Goal: Task Accomplishment & Management: Use online tool/utility

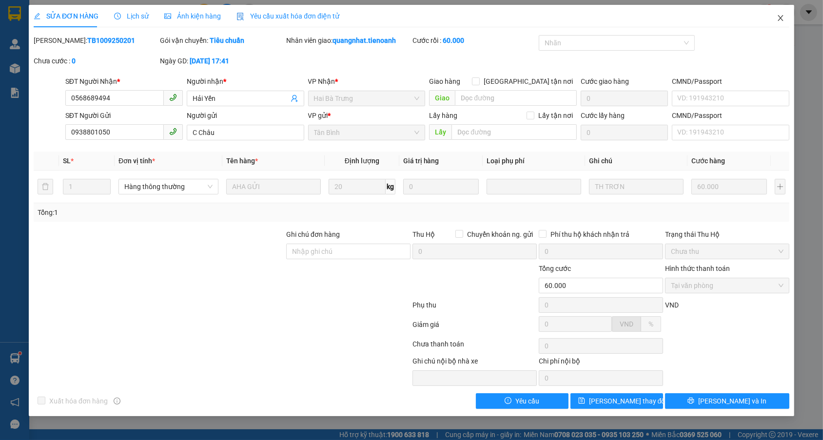
click at [778, 18] on icon "close" at bounding box center [781, 18] width 8 height 8
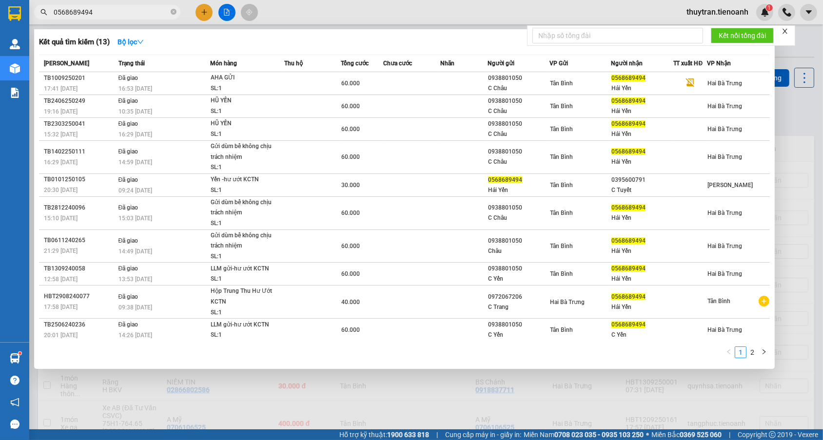
click at [90, 13] on input "0568689494" at bounding box center [111, 12] width 115 height 11
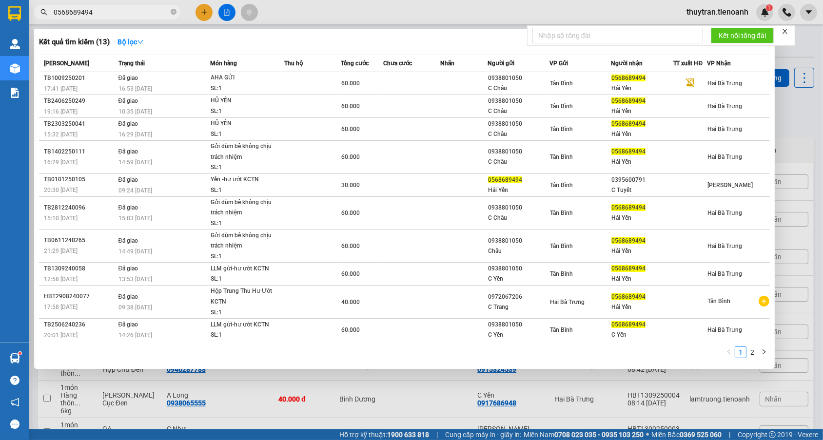
paste input "935948080"
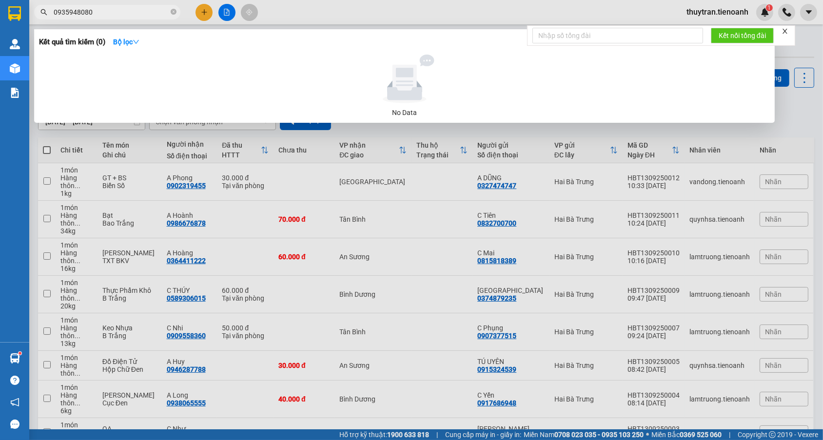
click at [144, 11] on input "0935948080" at bounding box center [111, 12] width 115 height 11
type input "0935948080"
click at [130, 14] on input "0935948080" at bounding box center [111, 12] width 115 height 11
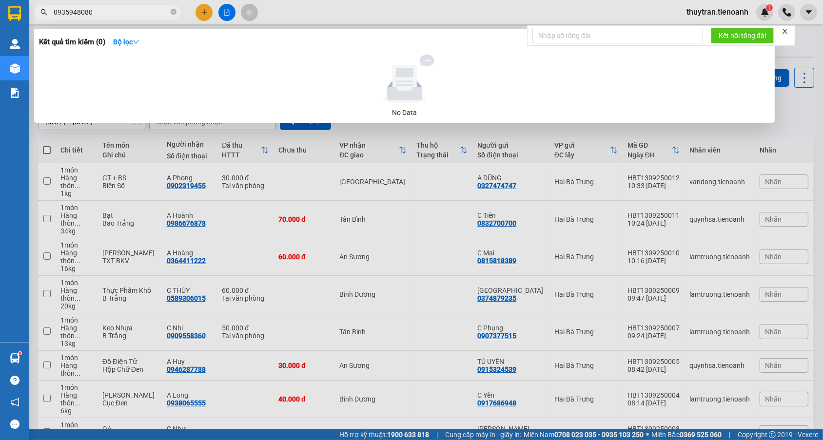
click at [130, 14] on input "0935948080" at bounding box center [111, 12] width 115 height 11
